Goal: Check status: Check status

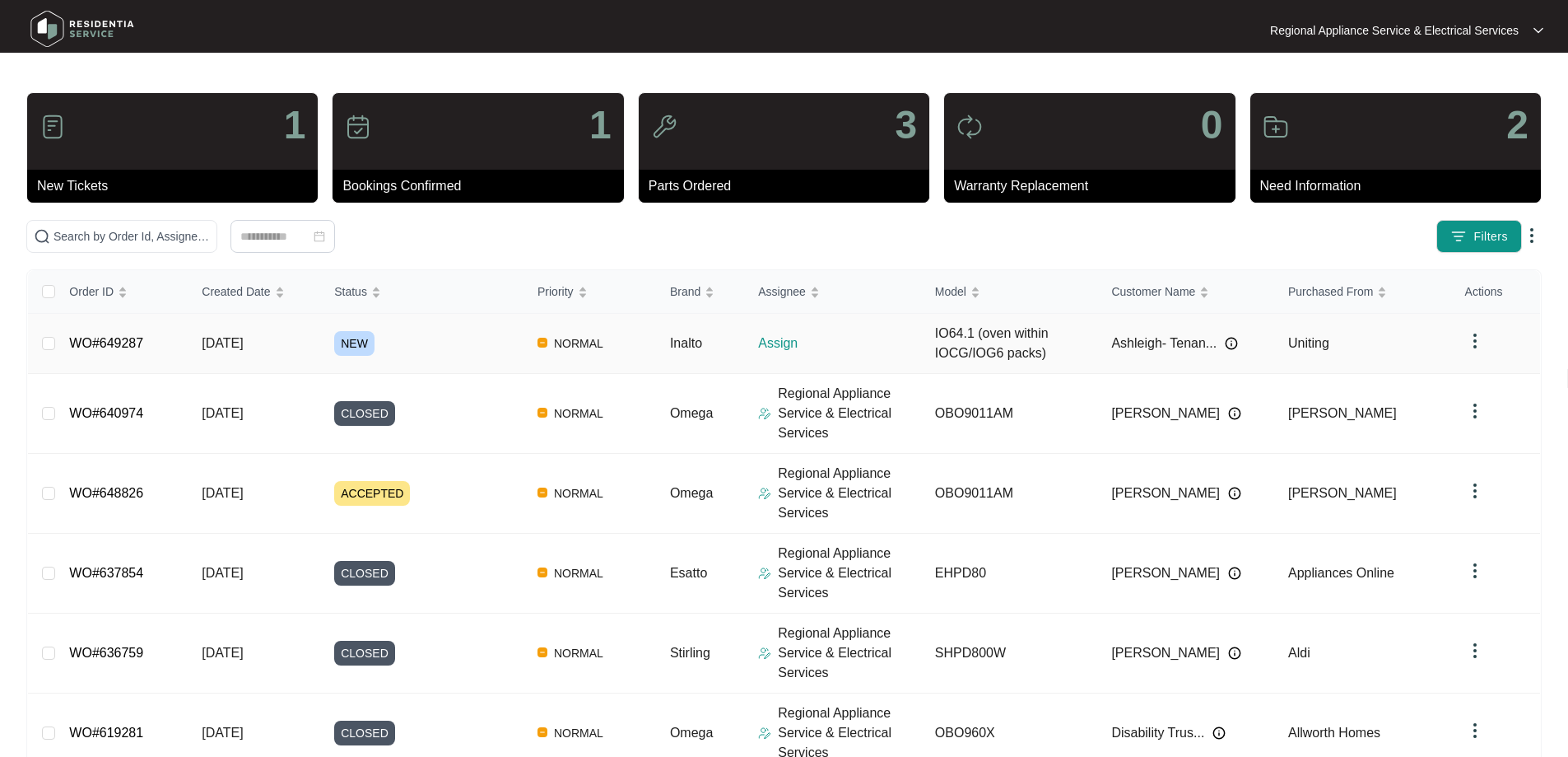
click at [112, 342] on link "WO#649287" at bounding box center [106, 343] width 74 height 14
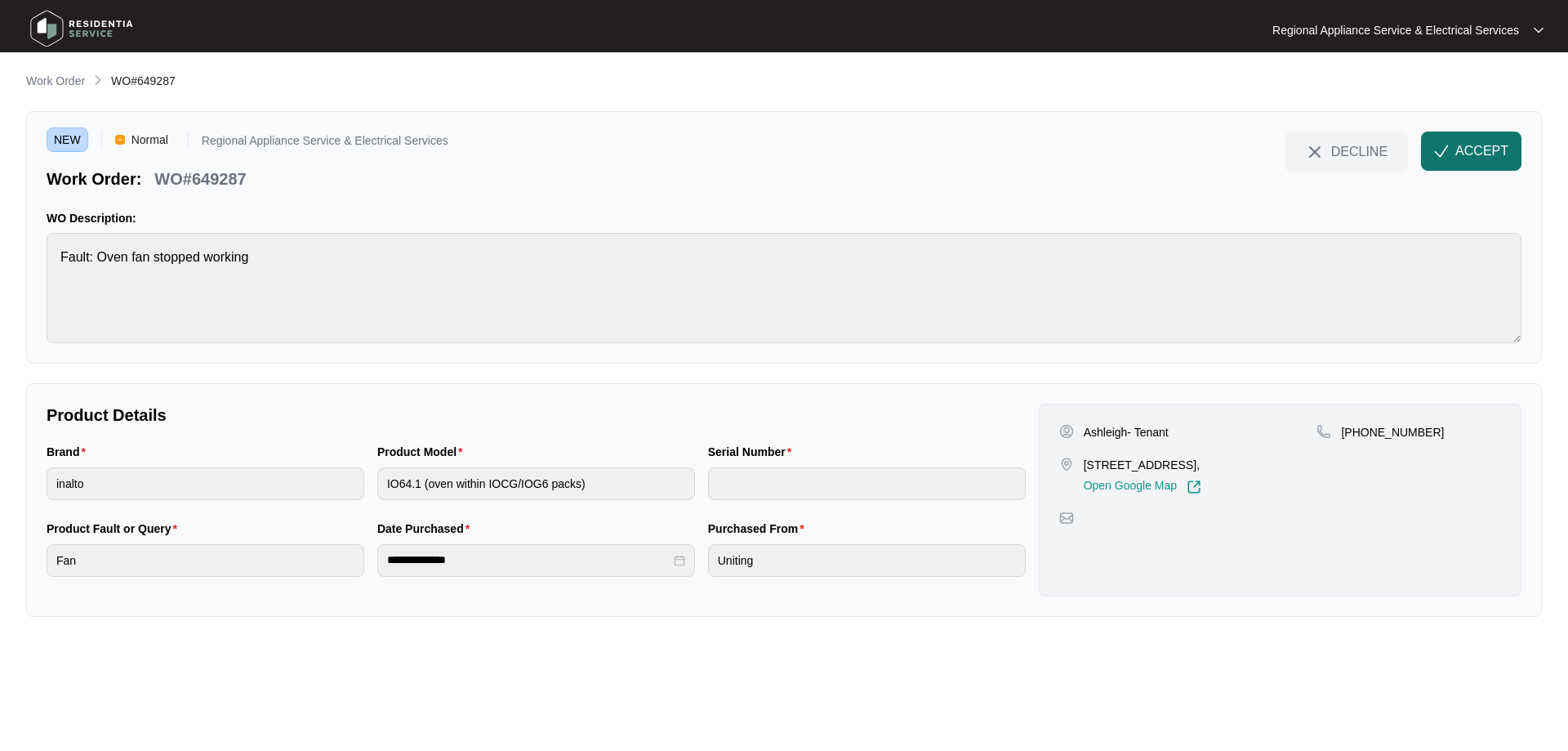
click at [1464, 152] on span "ACCEPT" at bounding box center [1482, 151] width 53 height 20
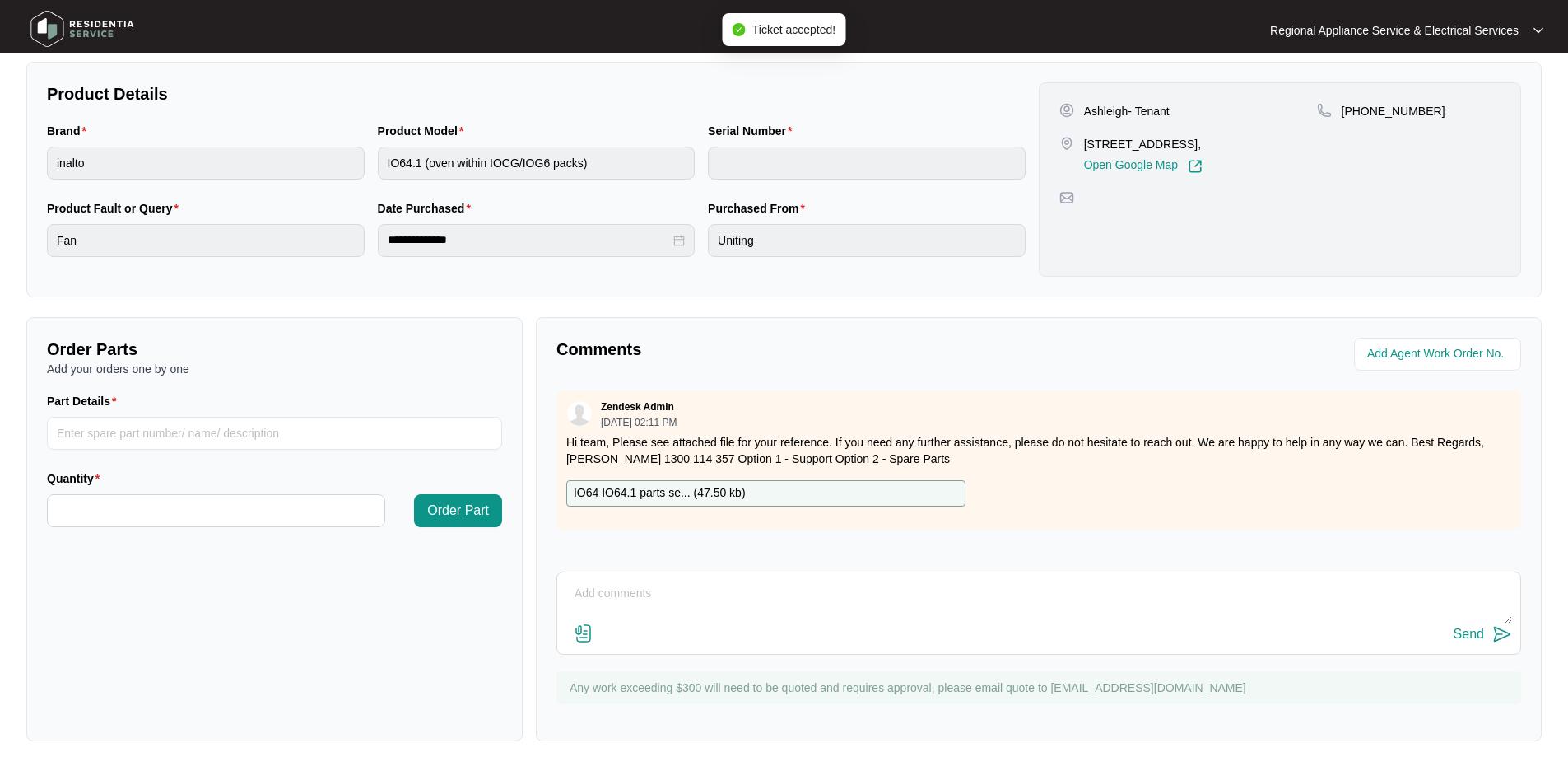
scroll to position [336, 0]
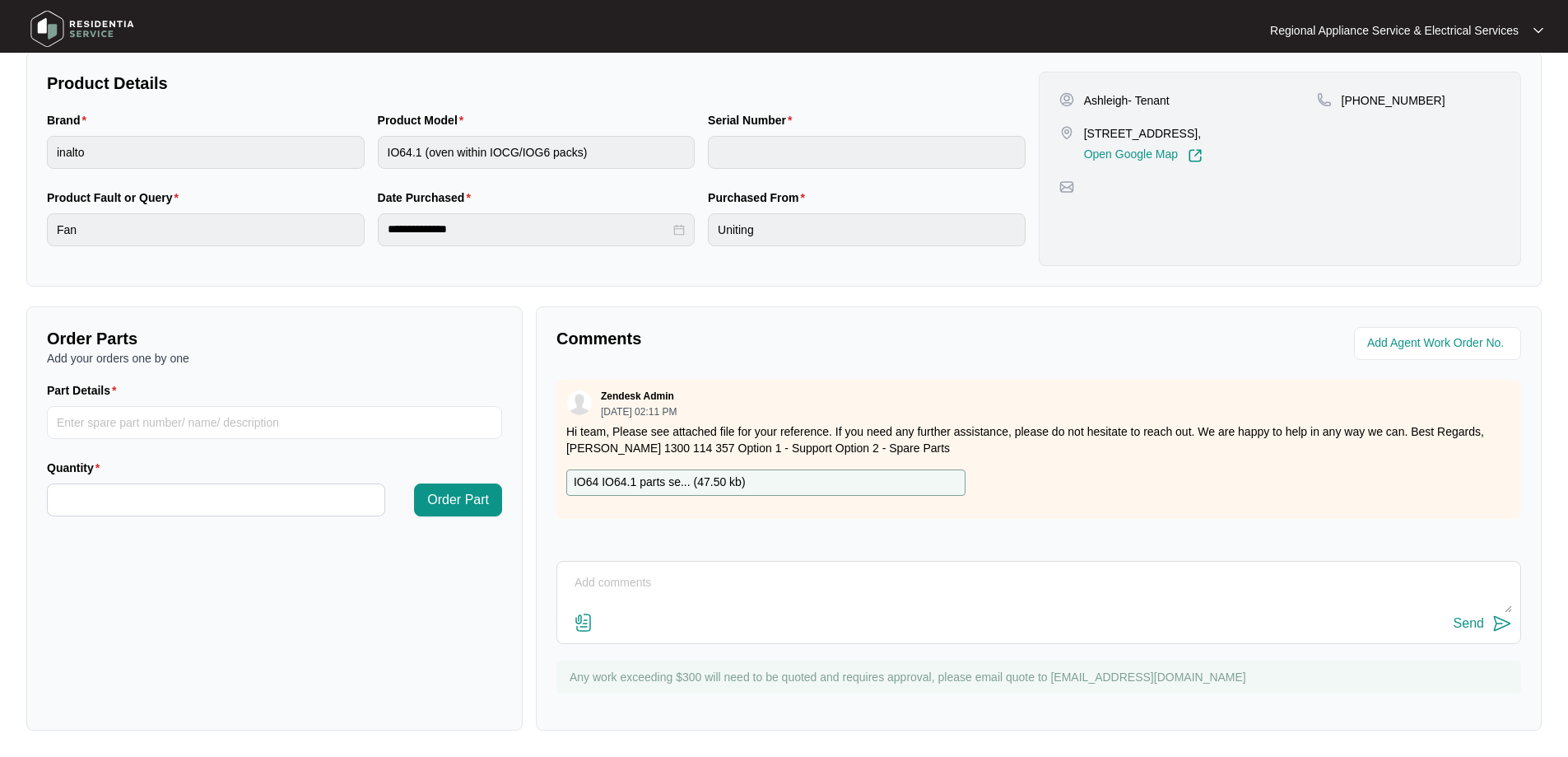
click at [697, 479] on p "IO64 IO64.1 parts se... ( 47.50 kb )" at bounding box center [660, 483] width 172 height 18
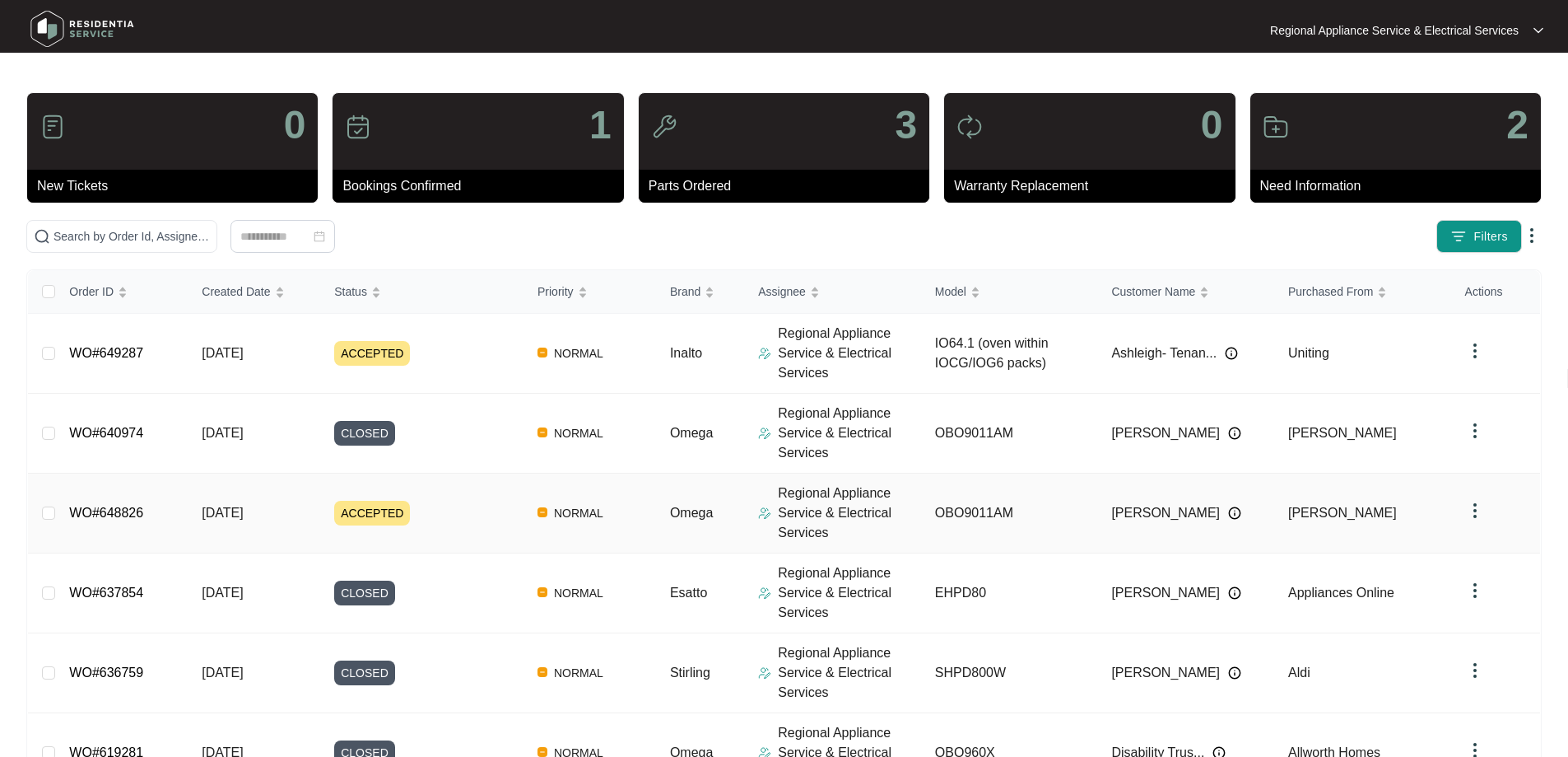
click at [97, 512] on link "WO#648826" at bounding box center [106, 513] width 74 height 14
